Goal: Navigation & Orientation: Go to known website

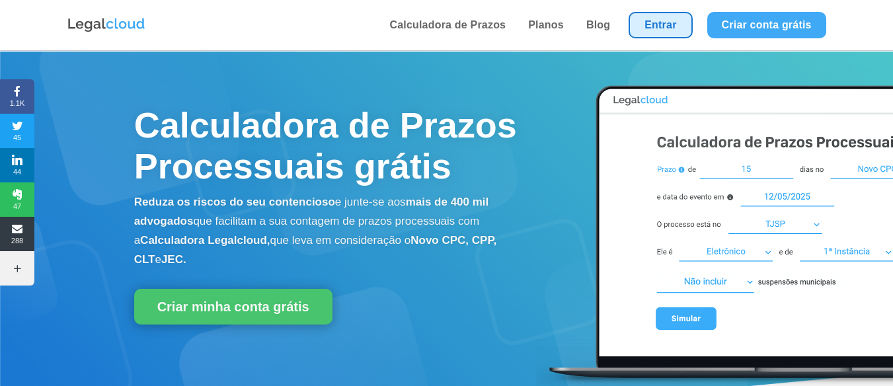
click at [640, 25] on link "Entrar" at bounding box center [660, 25] width 63 height 26
click at [677, 24] on link "Entrar" at bounding box center [660, 25] width 63 height 26
click at [671, 26] on link "Entrar" at bounding box center [660, 25] width 63 height 26
